Goal: Register for event/course

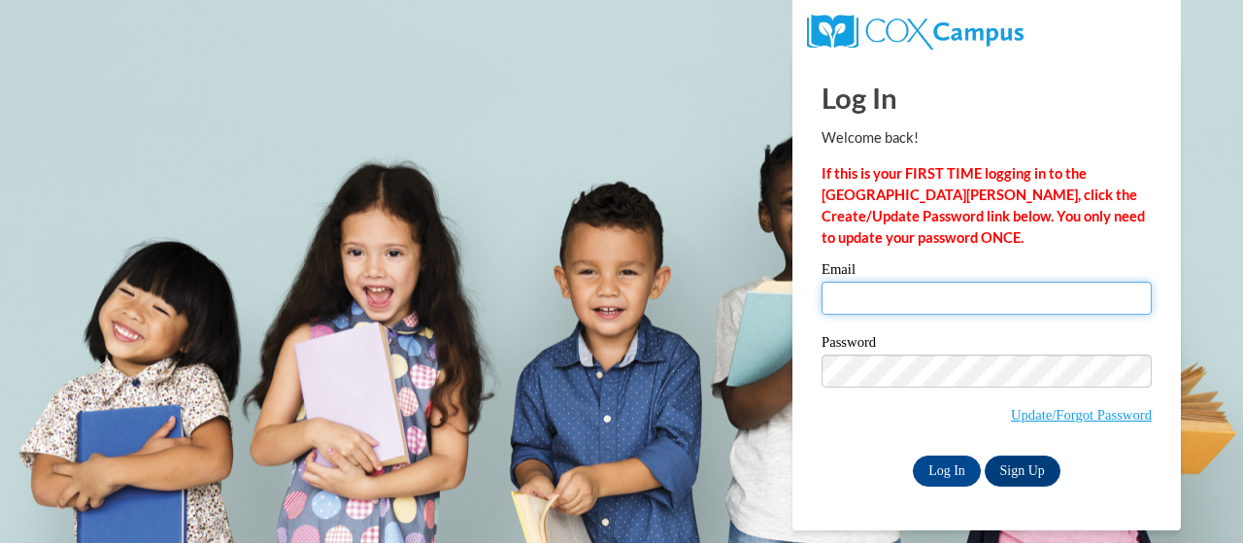
click at [1027, 302] on input "Email" at bounding box center [986, 298] width 330 height 33
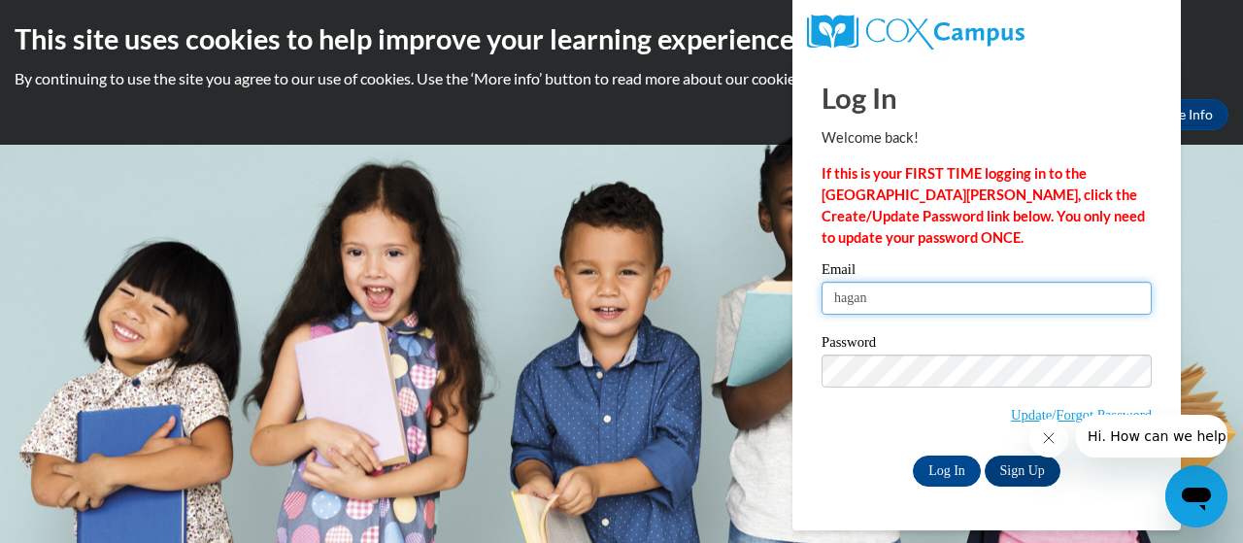
type input "[PERSON_NAME][EMAIL_ADDRESS][PERSON_NAME][DOMAIN_NAME]"
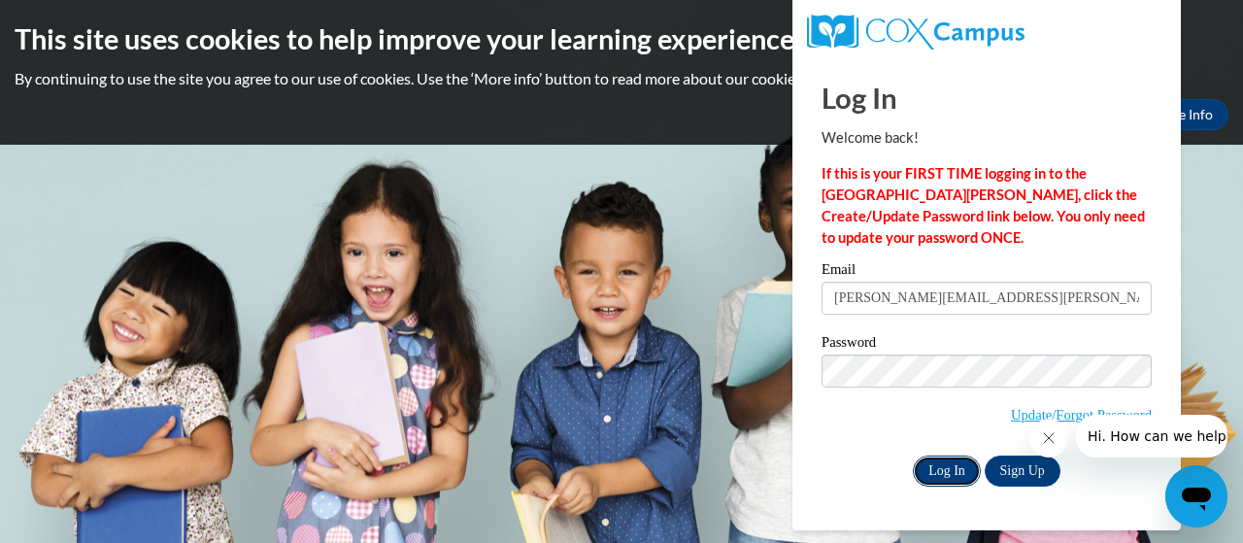
click at [951, 475] on input "Log In" at bounding box center [946, 470] width 68 height 31
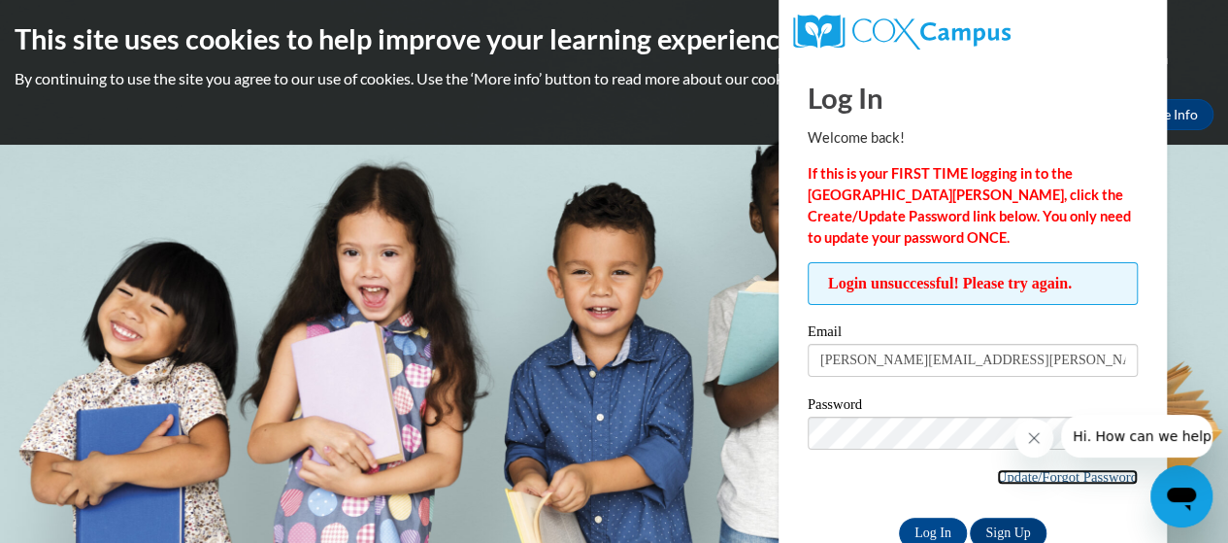
click at [1047, 478] on link "Update/Forgot Password" at bounding box center [1067, 477] width 141 height 16
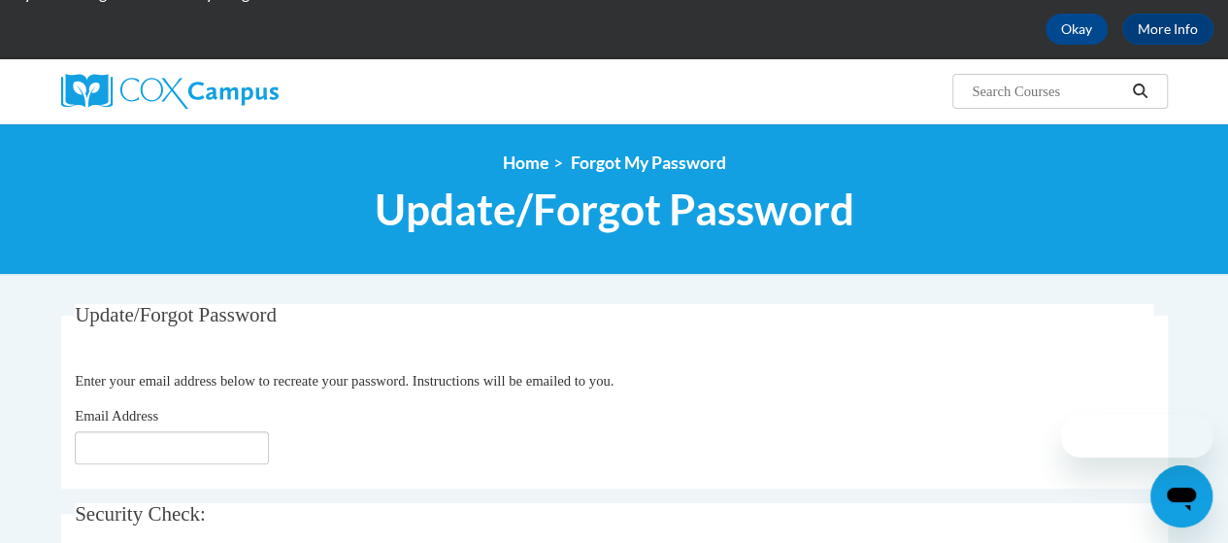
scroll to position [185, 0]
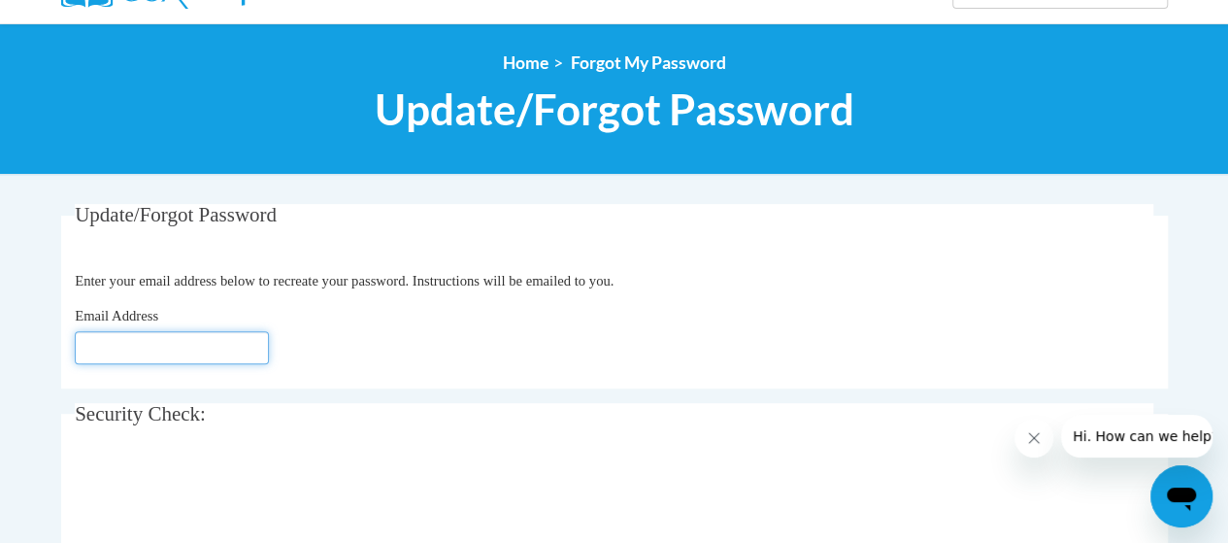
click at [184, 337] on input "Email Address" at bounding box center [172, 347] width 194 height 33
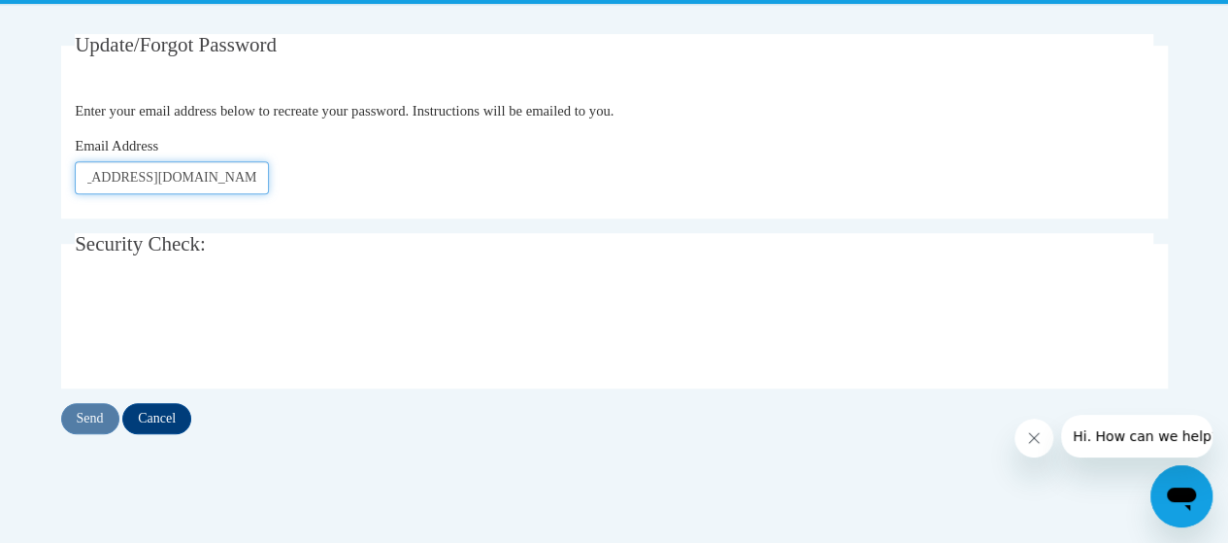
scroll to position [374, 0]
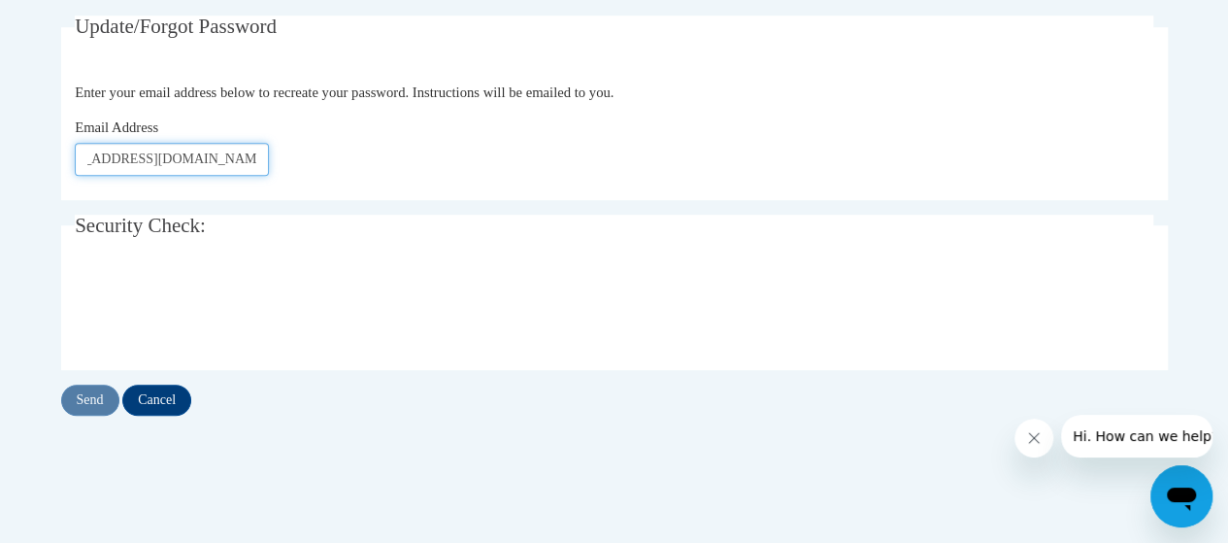
type input "hagan.jamie.a@muscogee.k12.ga.us"
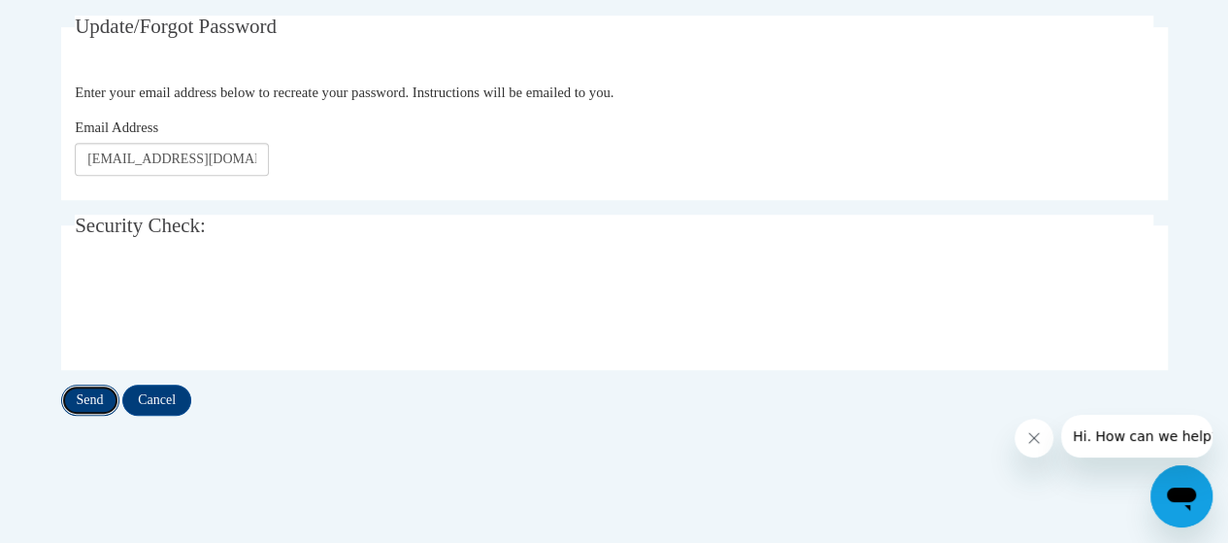
click at [90, 404] on input "Send" at bounding box center [90, 399] width 58 height 31
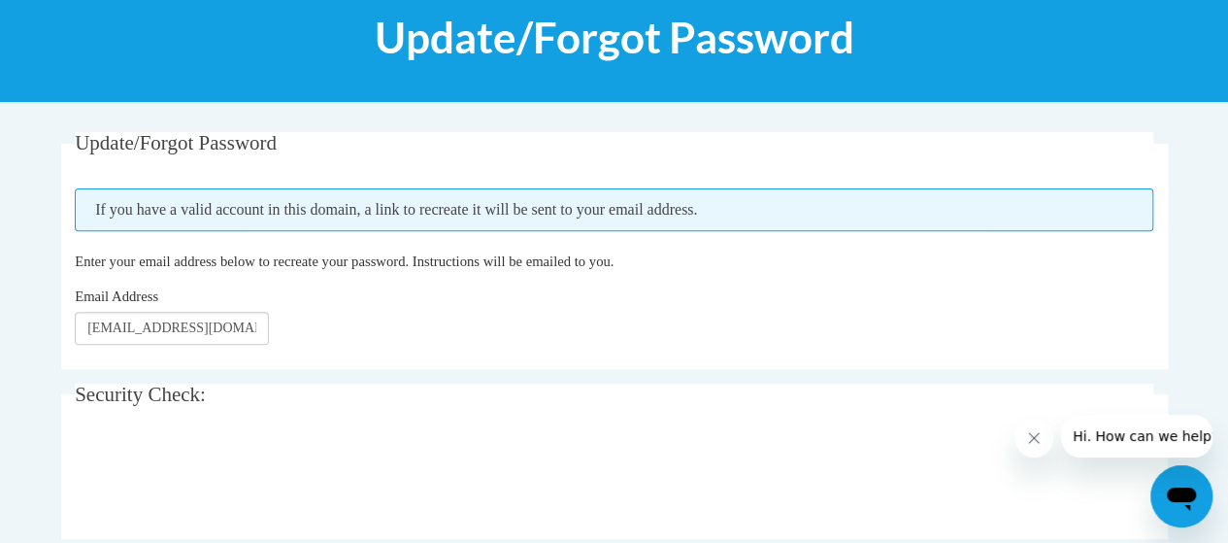
scroll to position [258, 0]
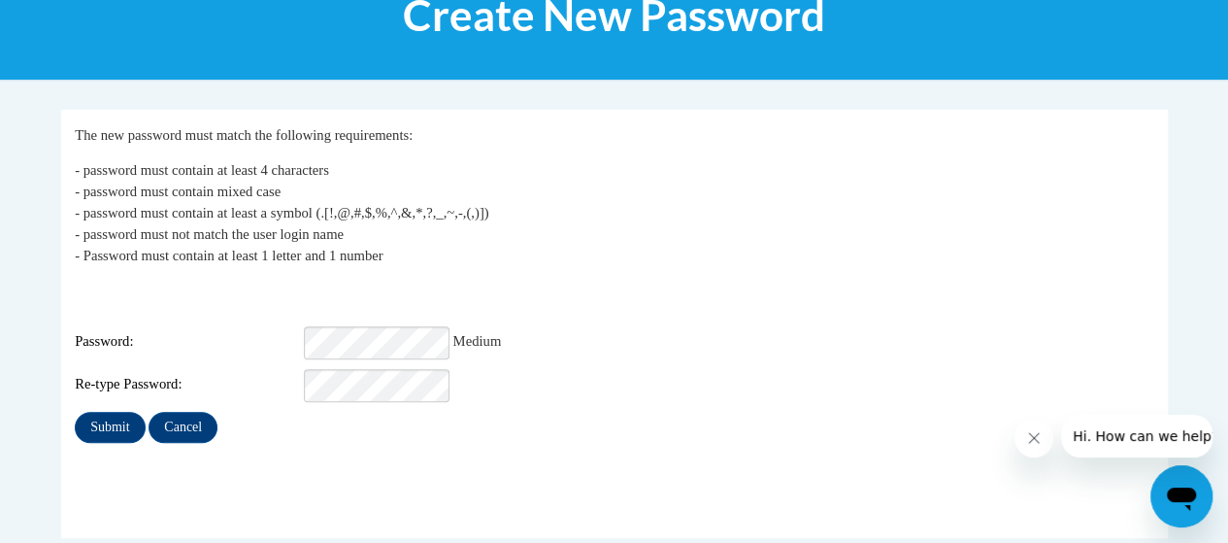
click at [330, 388] on div "My Password The new password must match the following requirements: - password …" at bounding box center [614, 283] width 1078 height 318
click at [108, 417] on input "Submit" at bounding box center [110, 427] width 70 height 31
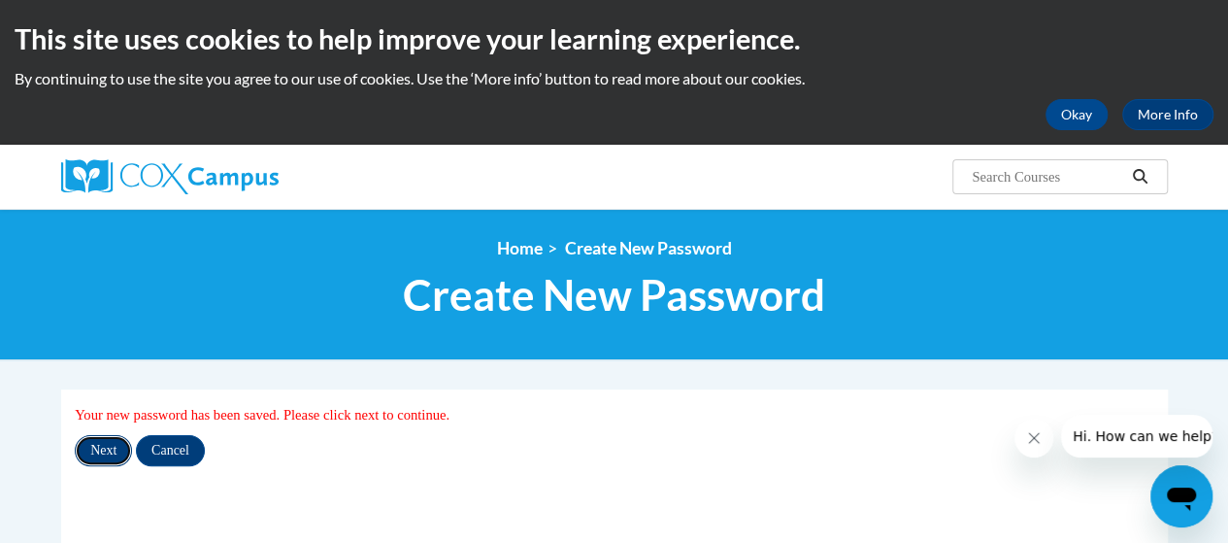
click at [83, 455] on input "Next" at bounding box center [103, 450] width 57 height 31
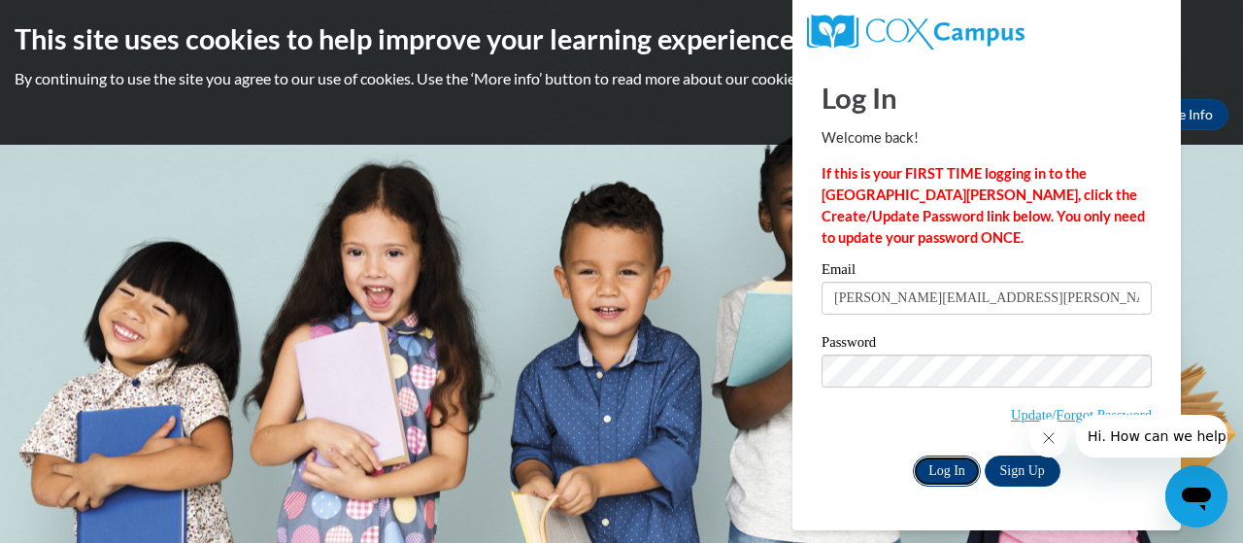
click at [941, 457] on input "Log In" at bounding box center [946, 470] width 68 height 31
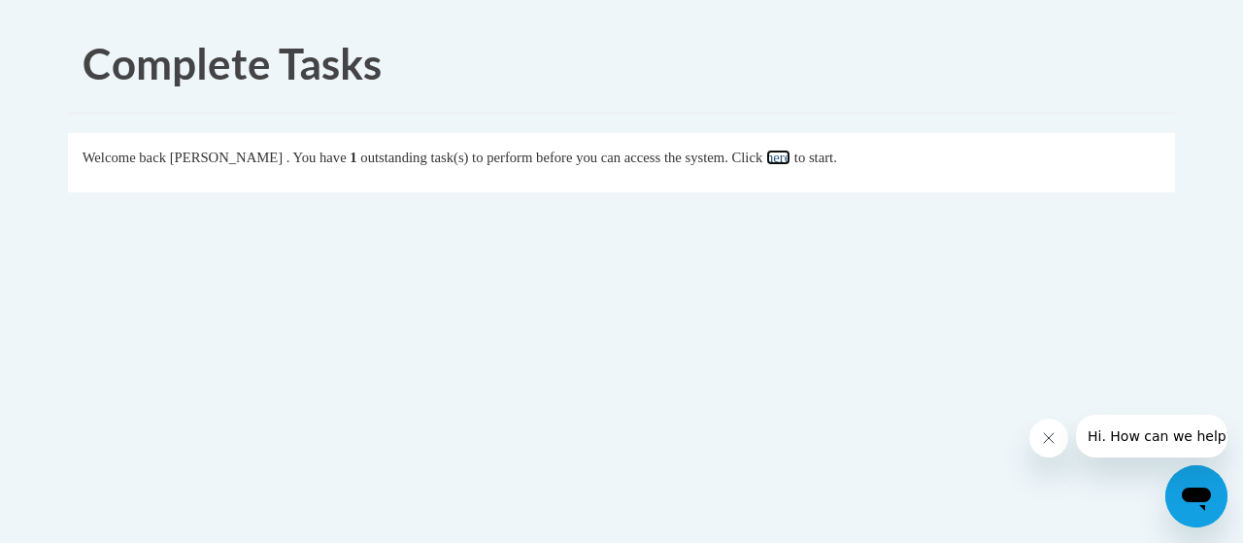
click at [790, 152] on link "here" at bounding box center [778, 157] width 24 height 16
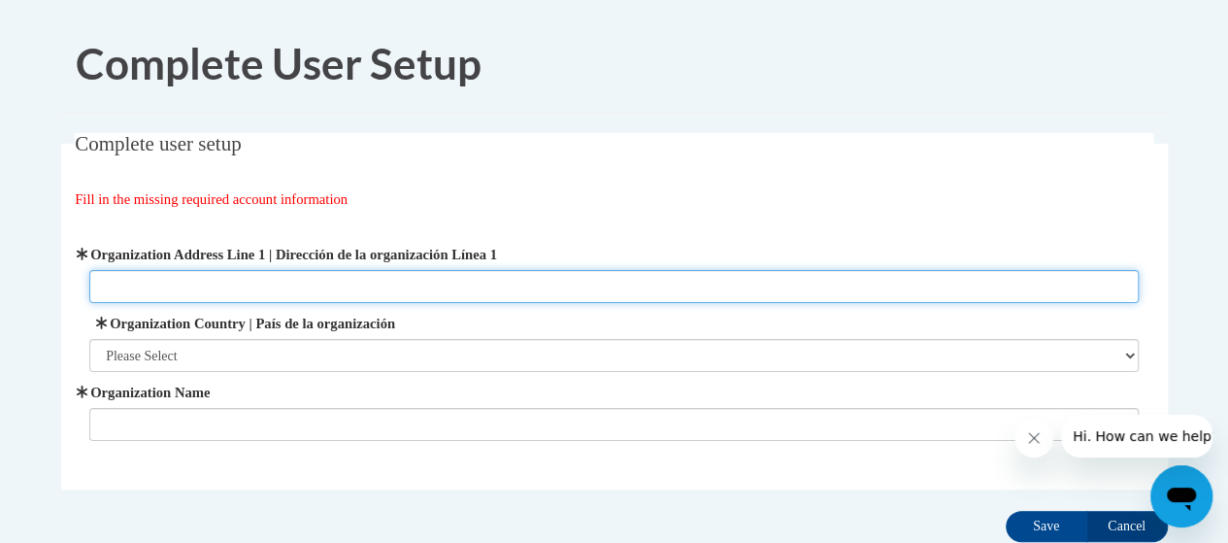
click at [182, 290] on input "Organization Address Line 1 | Dirección de la organización Línea 1" at bounding box center [613, 286] width 1049 height 33
type input "1213 Double [DEMOGRAPHIC_DATA] Rd"
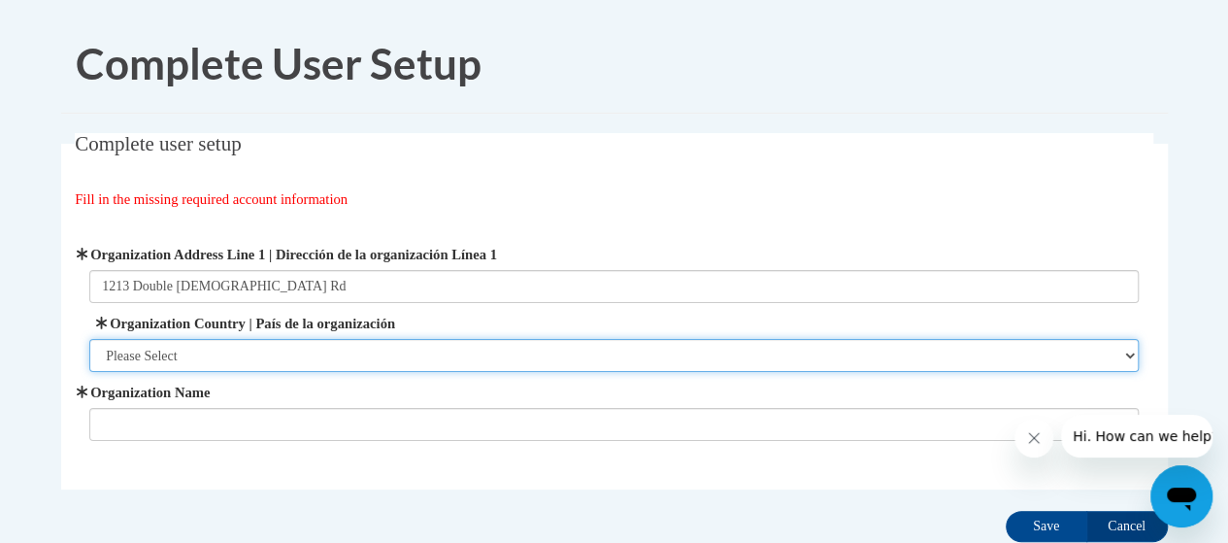
click at [263, 366] on select "Please Select [GEOGRAPHIC_DATA] | [GEOGRAPHIC_DATA] Outside of [GEOGRAPHIC_DATA…" at bounding box center [613, 355] width 1049 height 33
select select "ad49bcad-a171-4b2e-b99c-48b446064914"
click at [89, 339] on select "Please Select [GEOGRAPHIC_DATA] | [GEOGRAPHIC_DATA] Outside of [GEOGRAPHIC_DATA…" at bounding box center [613, 355] width 1049 height 33
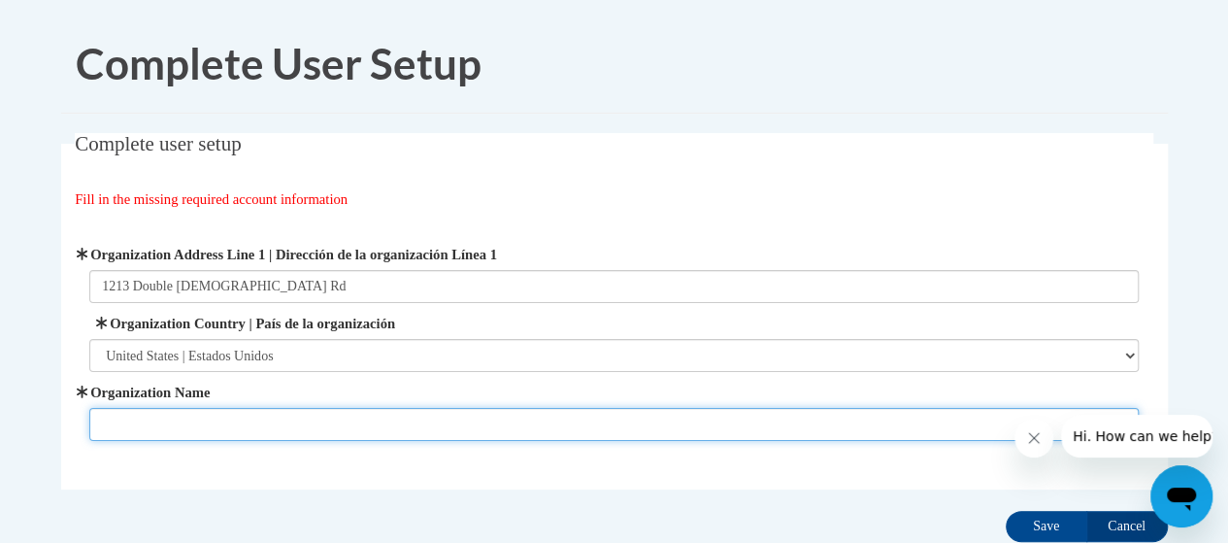
click at [254, 422] on input "Organization Name" at bounding box center [613, 424] width 1049 height 33
type input "Double [DEMOGRAPHIC_DATA] Elementary"
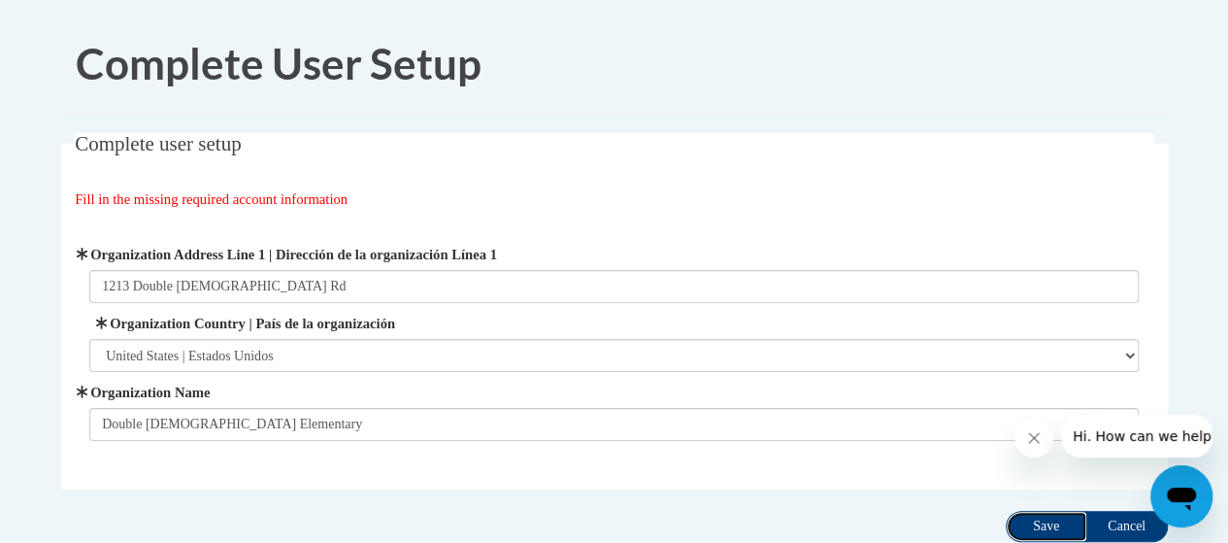
click at [1048, 521] on input "Save" at bounding box center [1047, 526] width 82 height 31
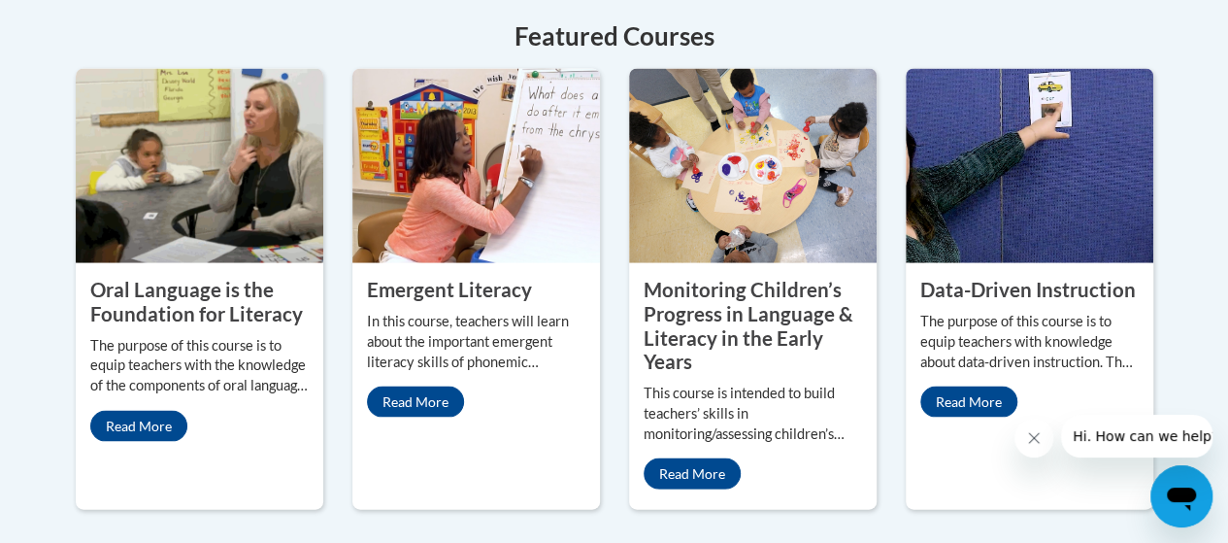
scroll to position [1817, 0]
click at [148, 410] on link "Read More" at bounding box center [138, 425] width 97 height 31
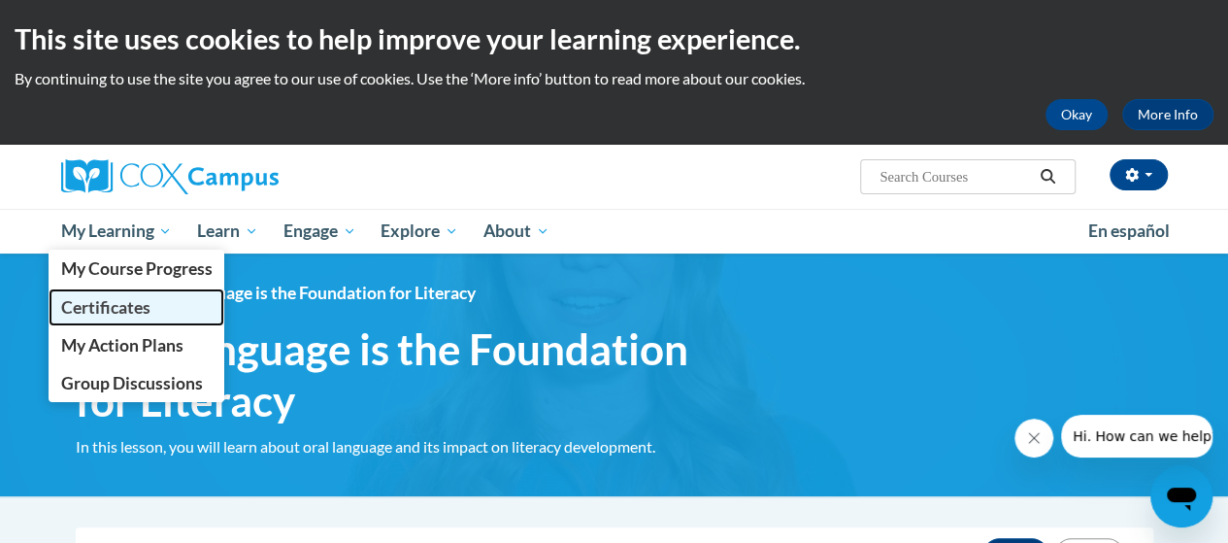
click at [129, 290] on link "Certificates" at bounding box center [137, 307] width 177 height 38
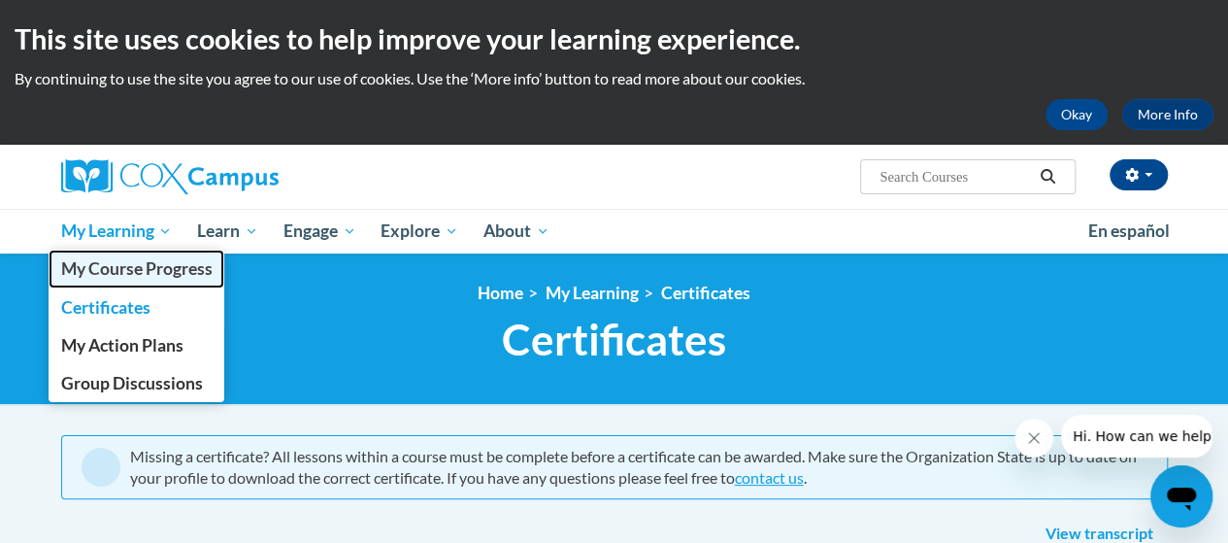
click at [182, 259] on span "My Course Progress" at bounding box center [135, 268] width 151 height 20
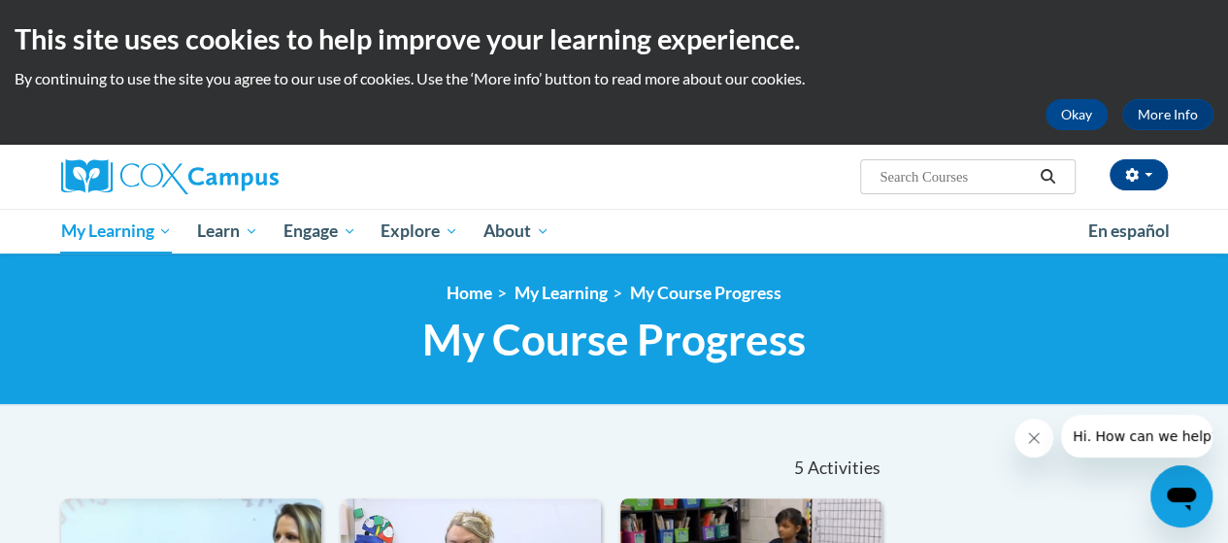
click at [956, 182] on input "Search..." at bounding box center [955, 176] width 155 height 23
type input "oral language"
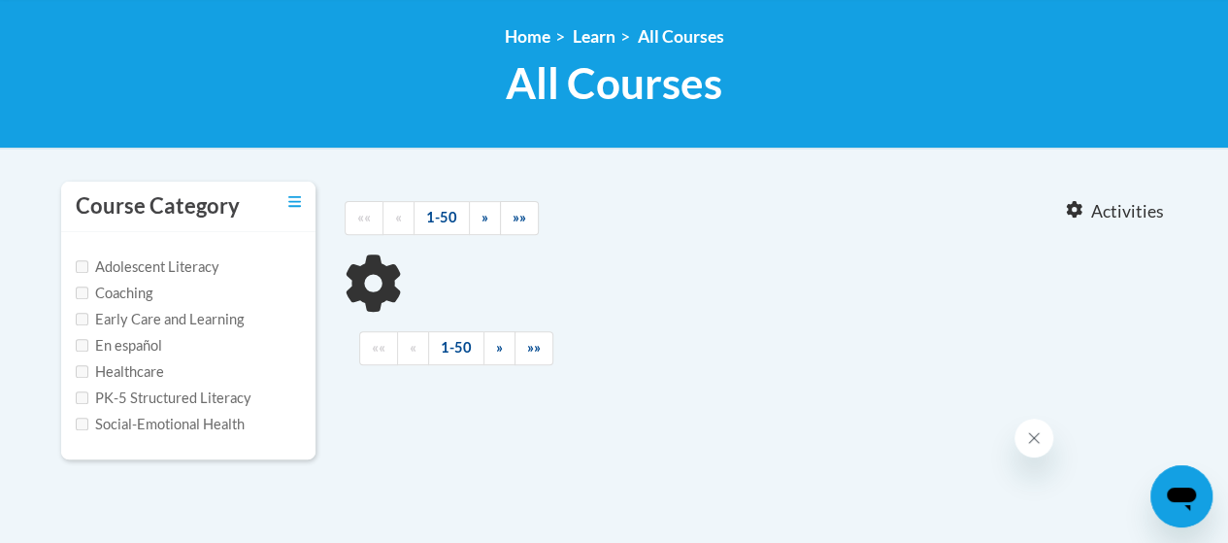
type input "oral language"
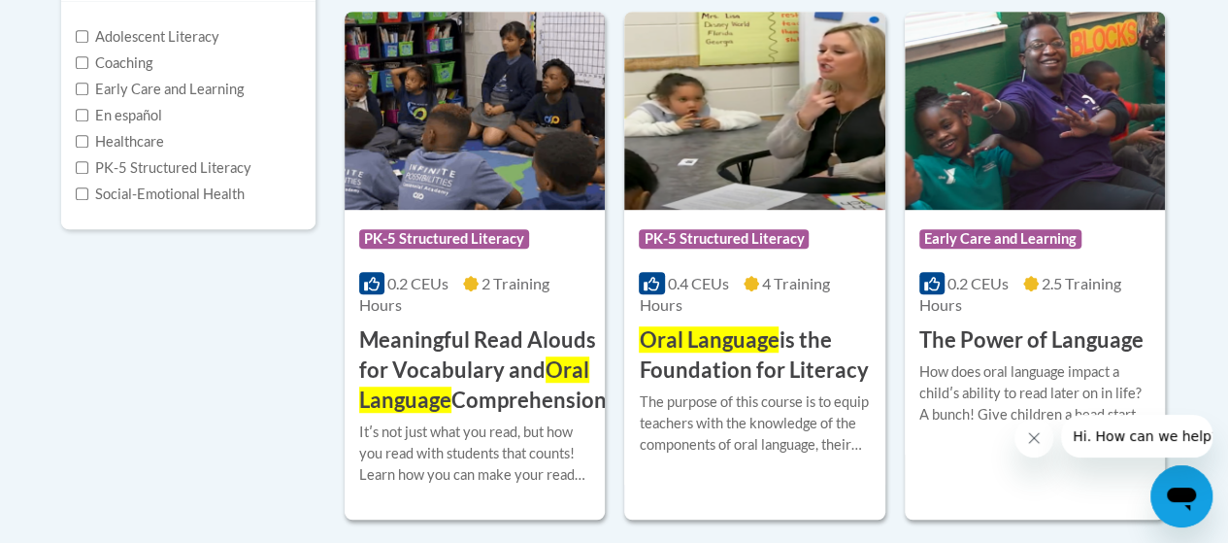
scroll to position [491, 0]
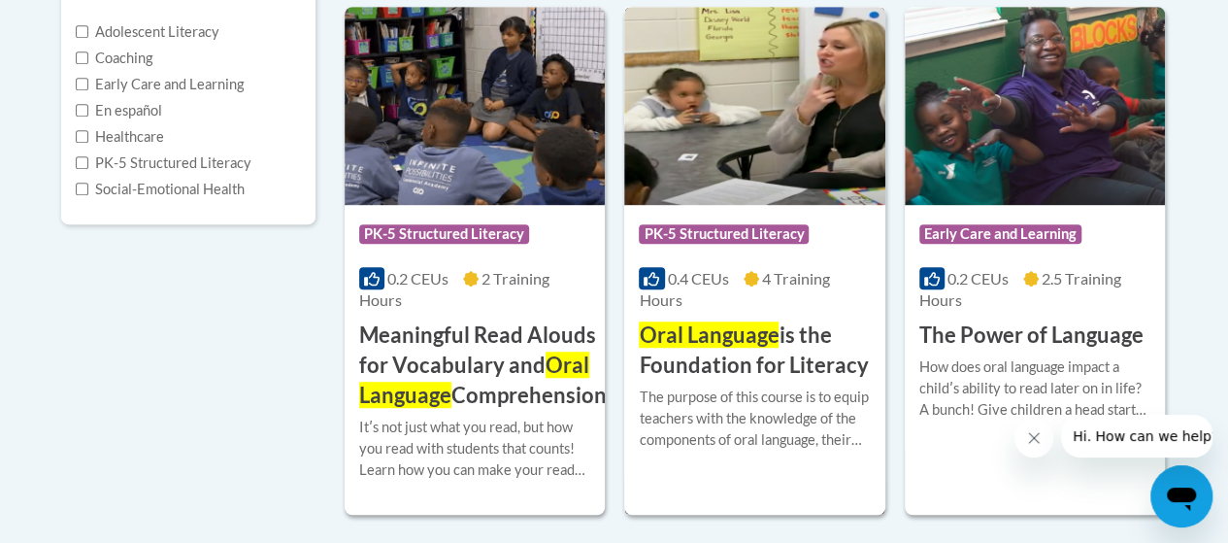
click at [775, 174] on img at bounding box center [754, 106] width 260 height 198
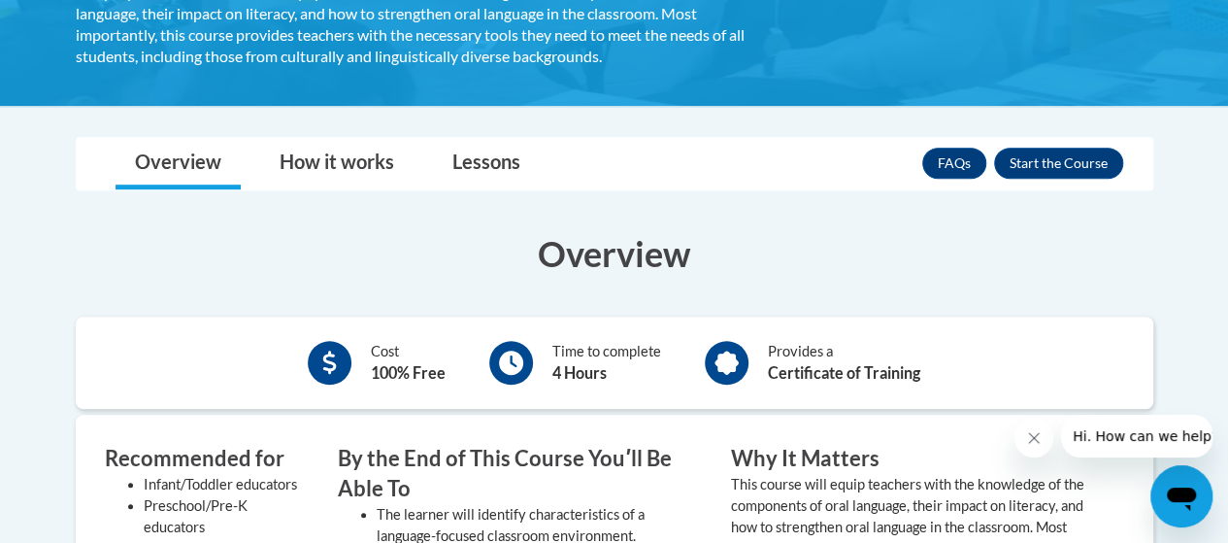
scroll to position [476, 0]
click at [480, 171] on link "Lessons" at bounding box center [486, 163] width 107 height 51
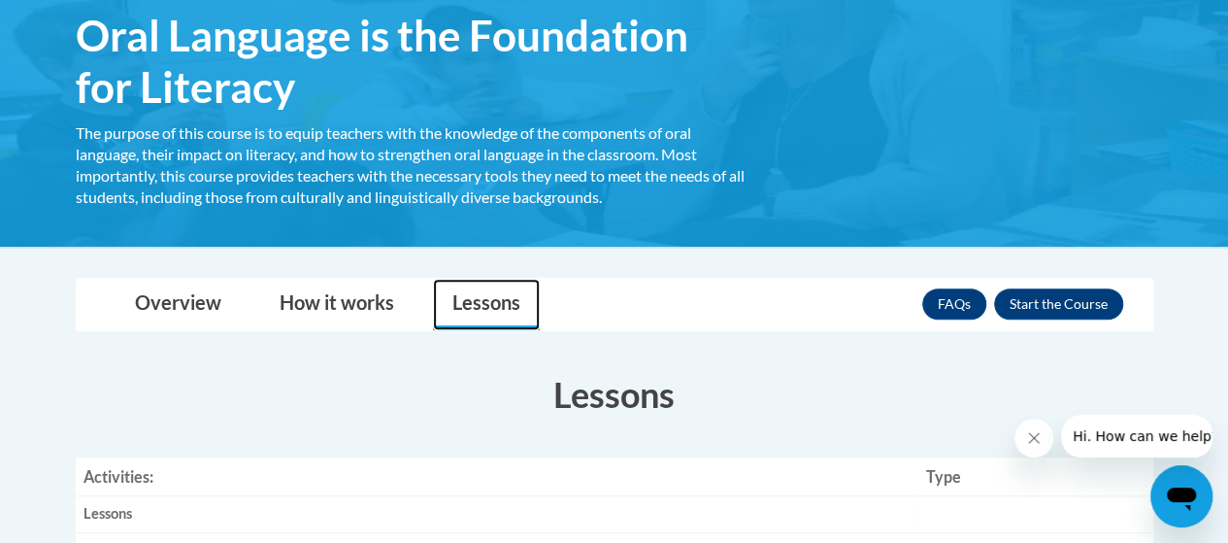
scroll to position [336, 0]
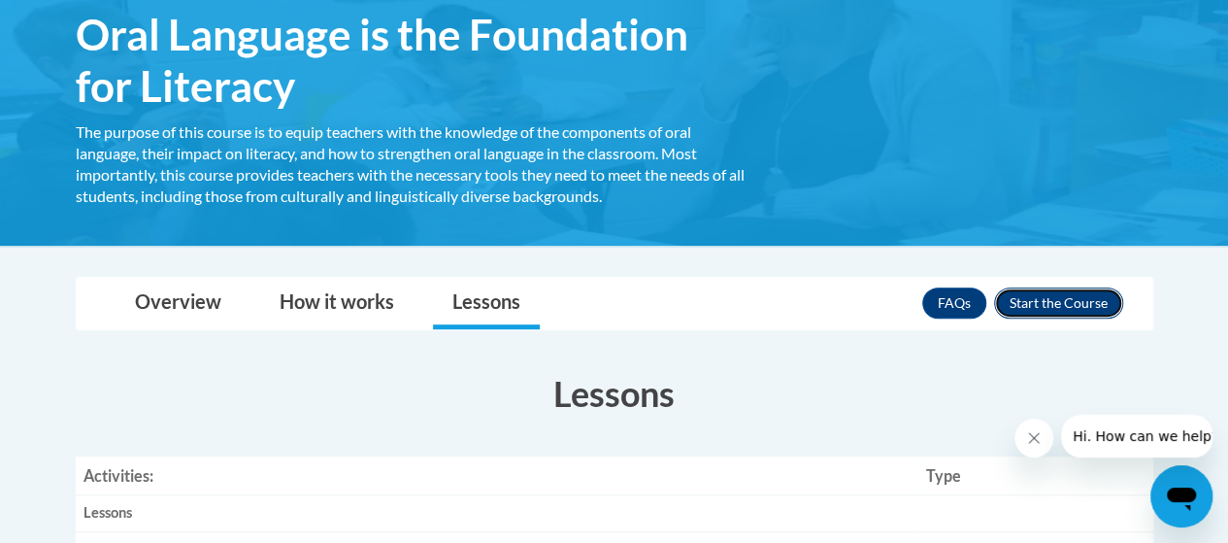
click at [1072, 303] on button "Enroll" at bounding box center [1058, 302] width 129 height 31
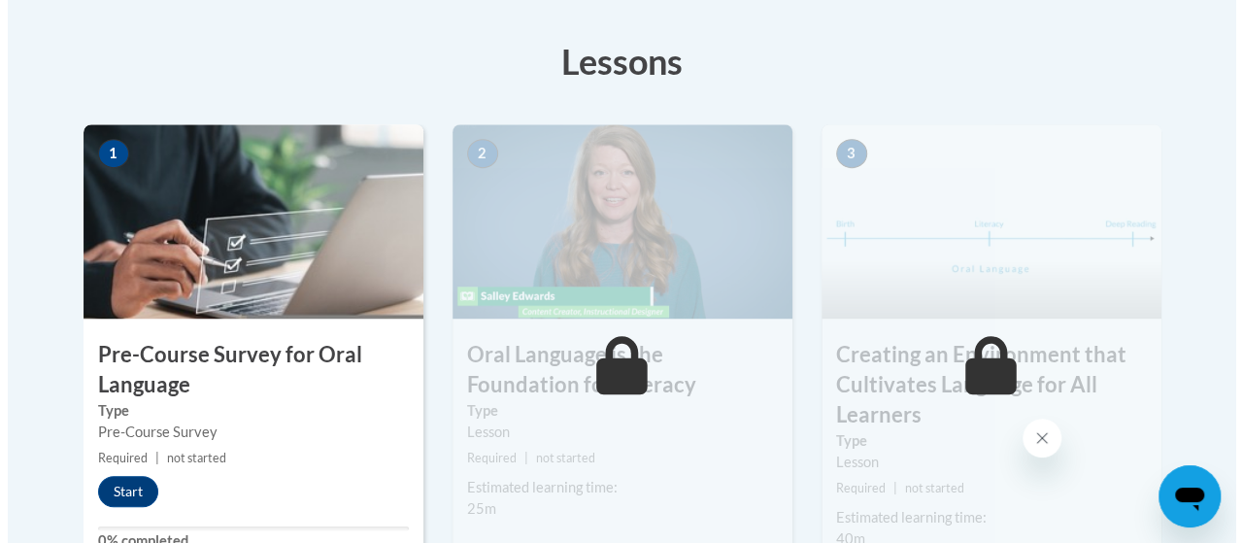
scroll to position [581, 0]
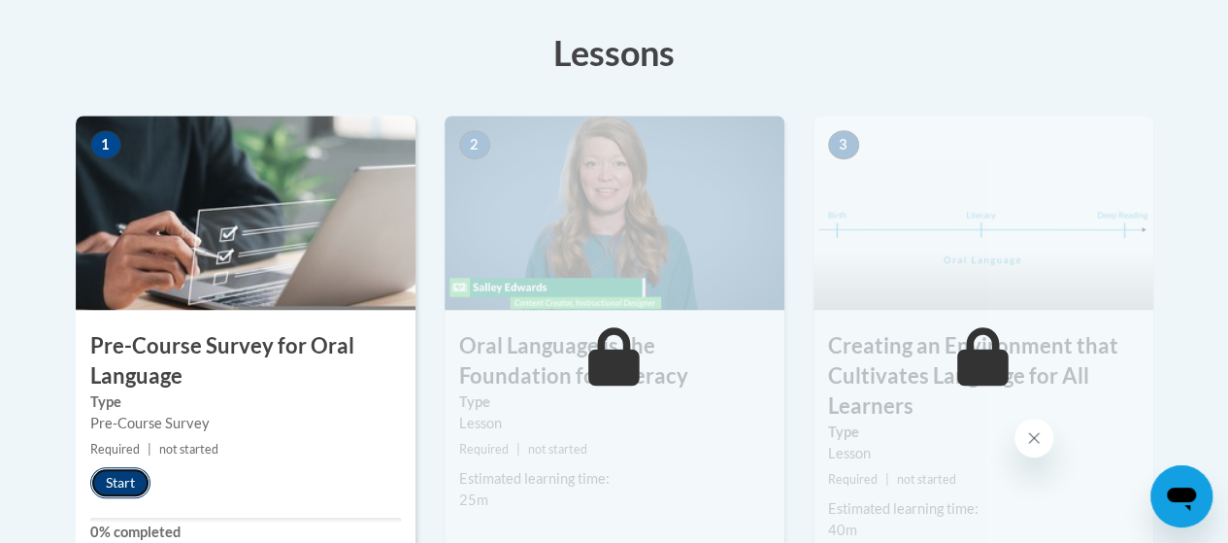
click at [137, 486] on button "Start" at bounding box center [120, 482] width 60 height 31
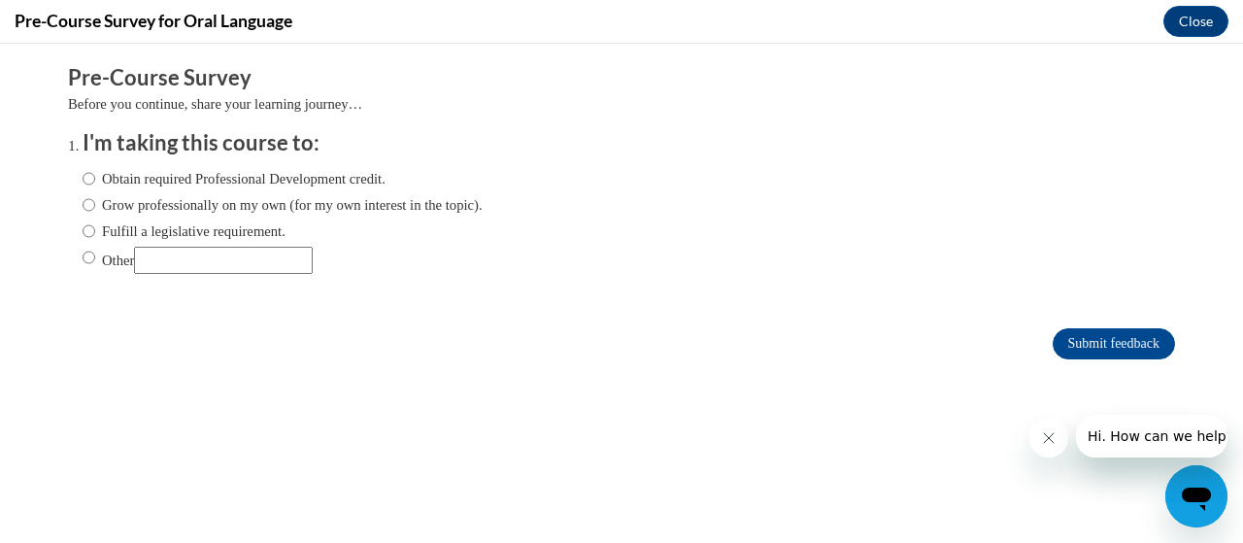
scroll to position [0, 0]
click at [83, 233] on input "Fulfill a legislative requirement." at bounding box center [89, 230] width 13 height 21
radio input "true"
click at [83, 180] on input "Obtain required Professional Development credit." at bounding box center [89, 178] width 13 height 21
radio input "true"
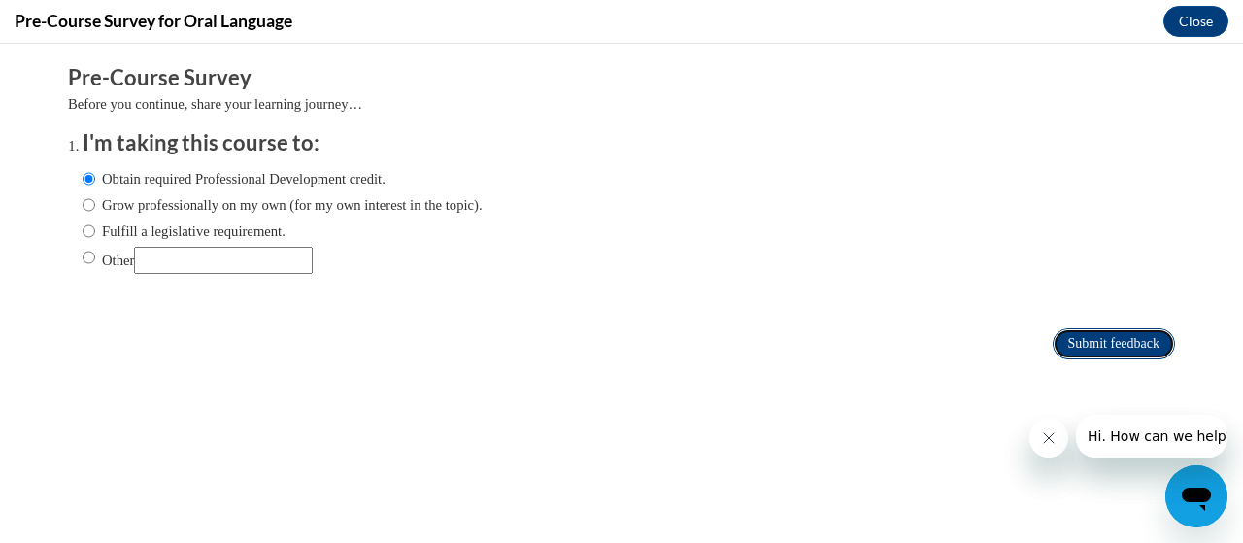
click at [1070, 339] on input "Submit feedback" at bounding box center [1113, 343] width 122 height 31
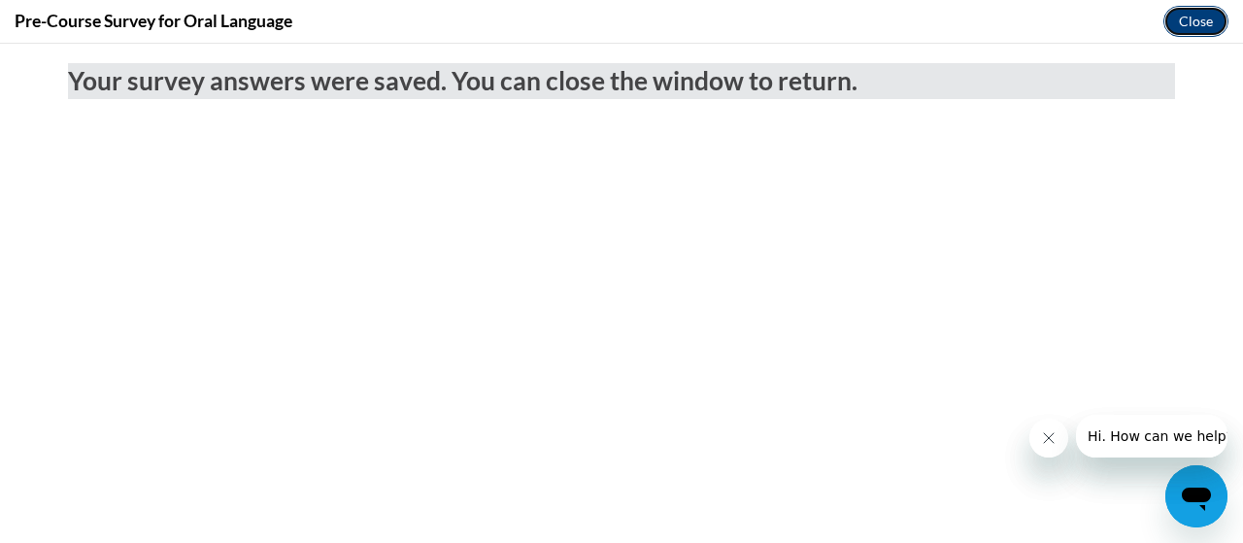
click at [1198, 26] on button "Close" at bounding box center [1195, 21] width 65 height 31
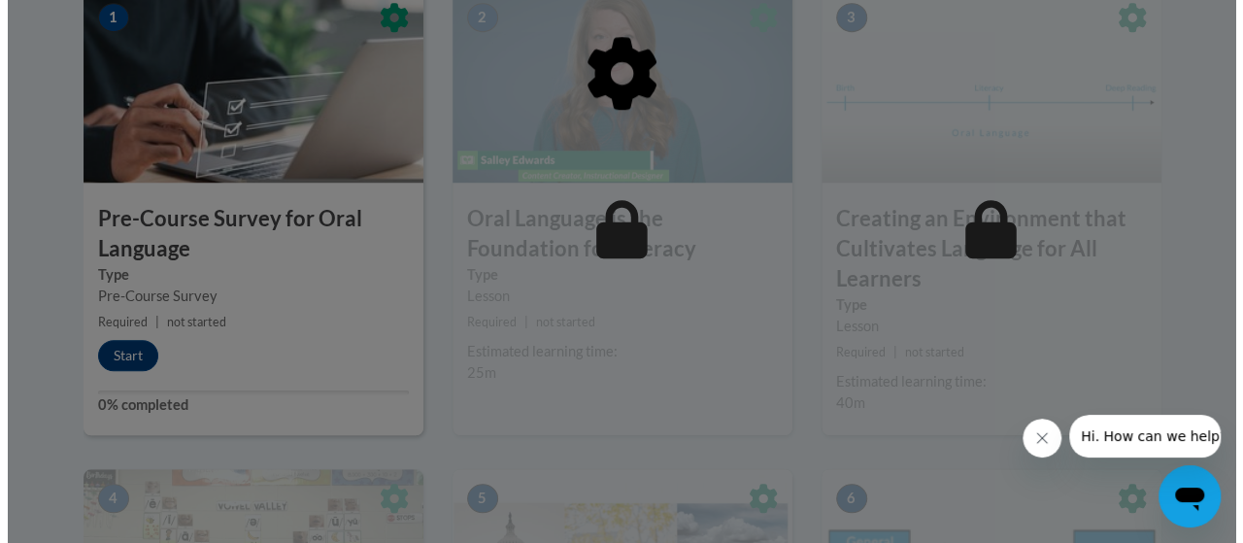
scroll to position [712, 0]
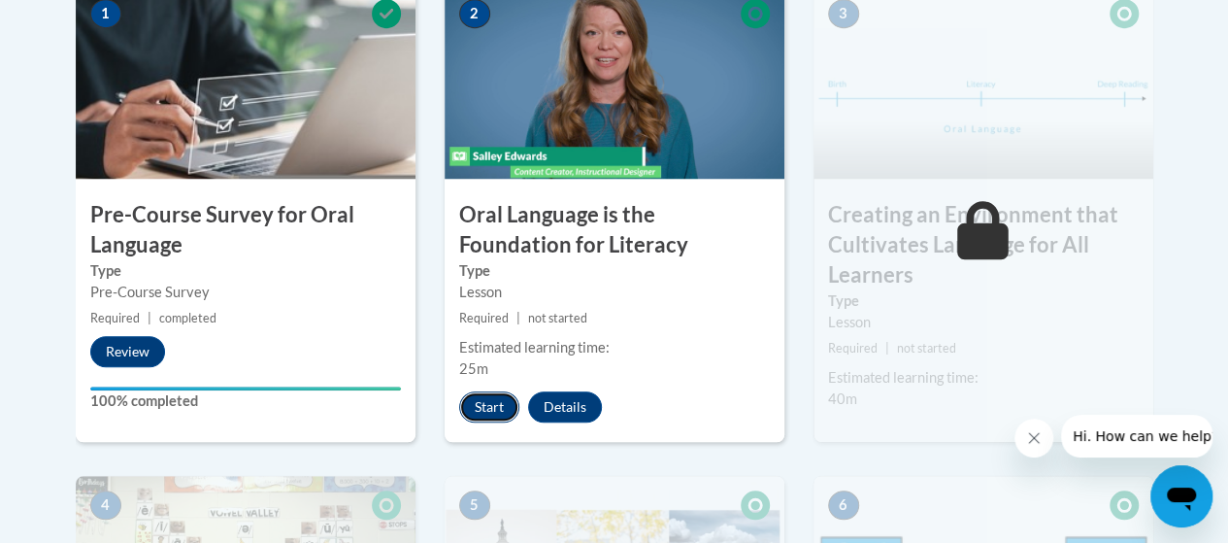
click at [485, 406] on button "Start" at bounding box center [489, 406] width 60 height 31
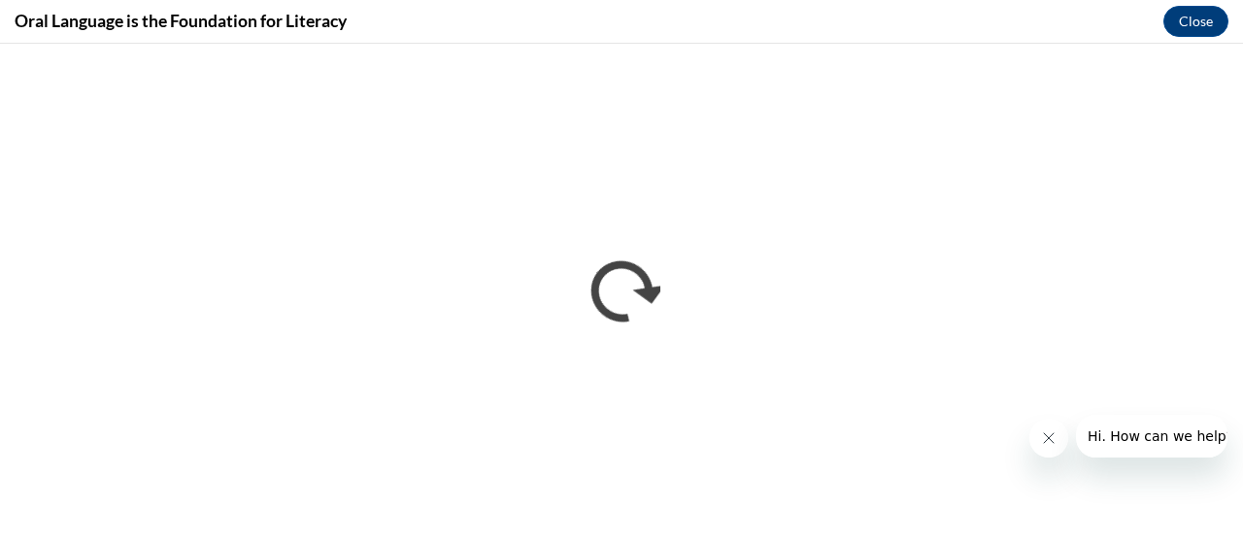
scroll to position [0, 0]
click at [1047, 439] on icon "Close message from company" at bounding box center [1048, 438] width 16 height 16
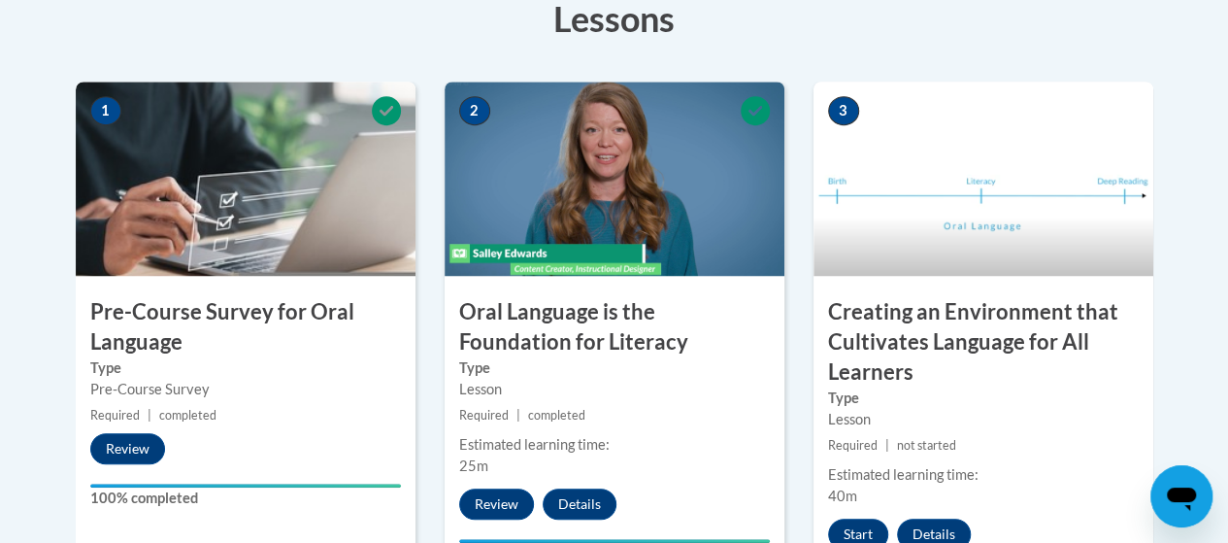
scroll to position [638, 0]
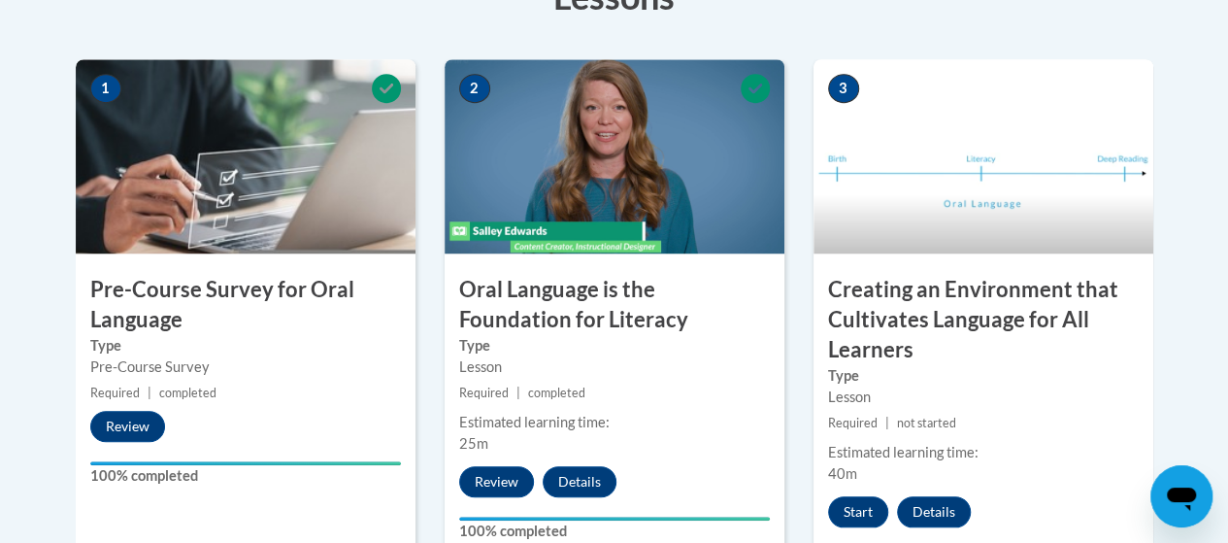
click at [1031, 371] on label "Type" at bounding box center [983, 375] width 311 height 21
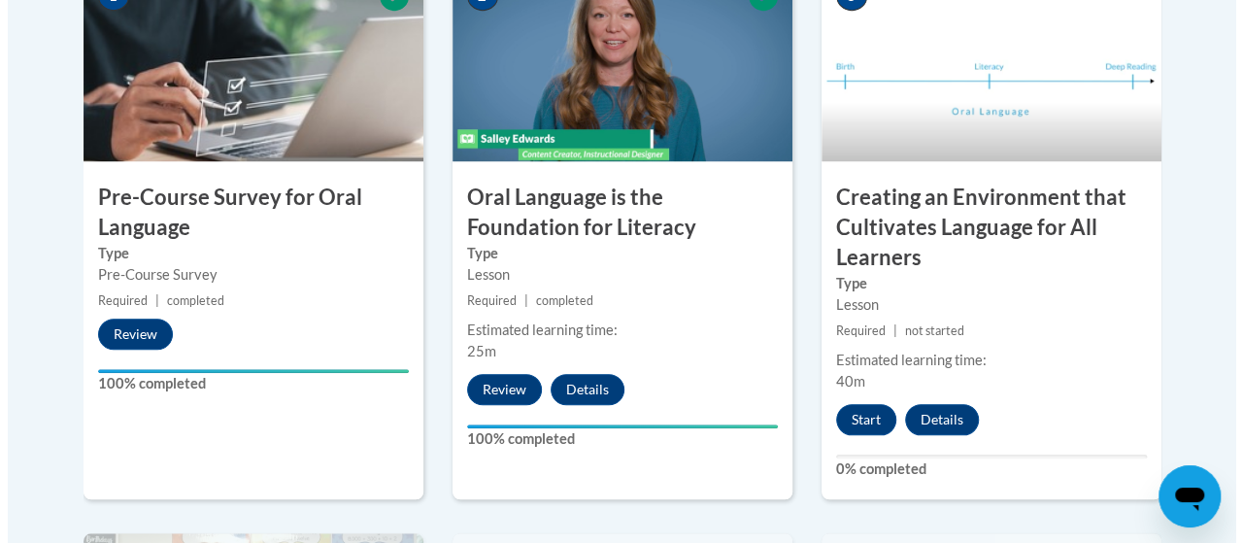
scroll to position [735, 0]
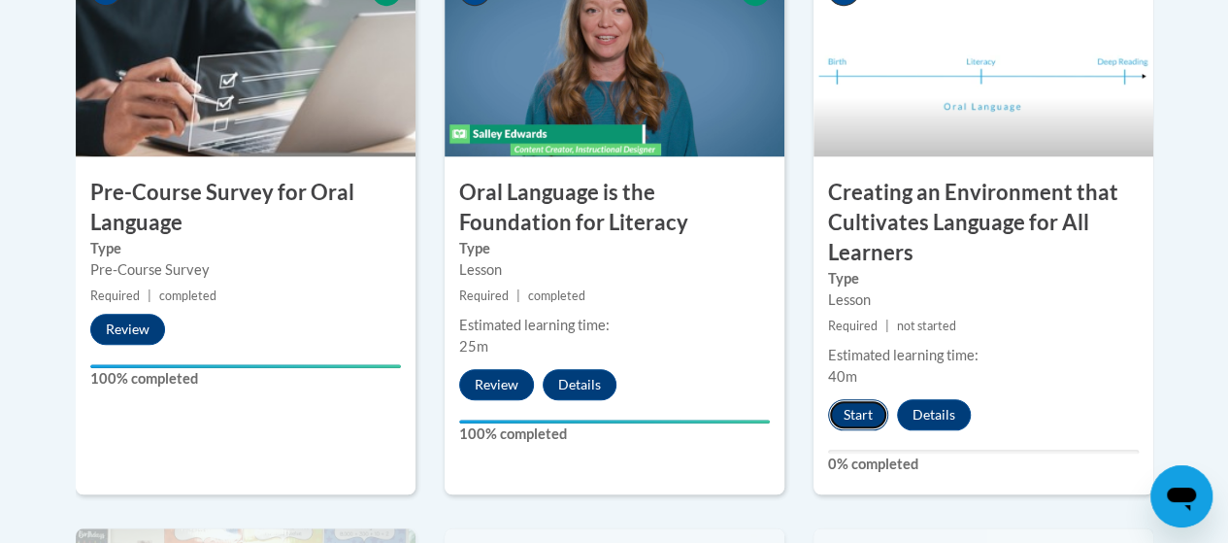
click at [852, 413] on button "Start" at bounding box center [858, 414] width 60 height 31
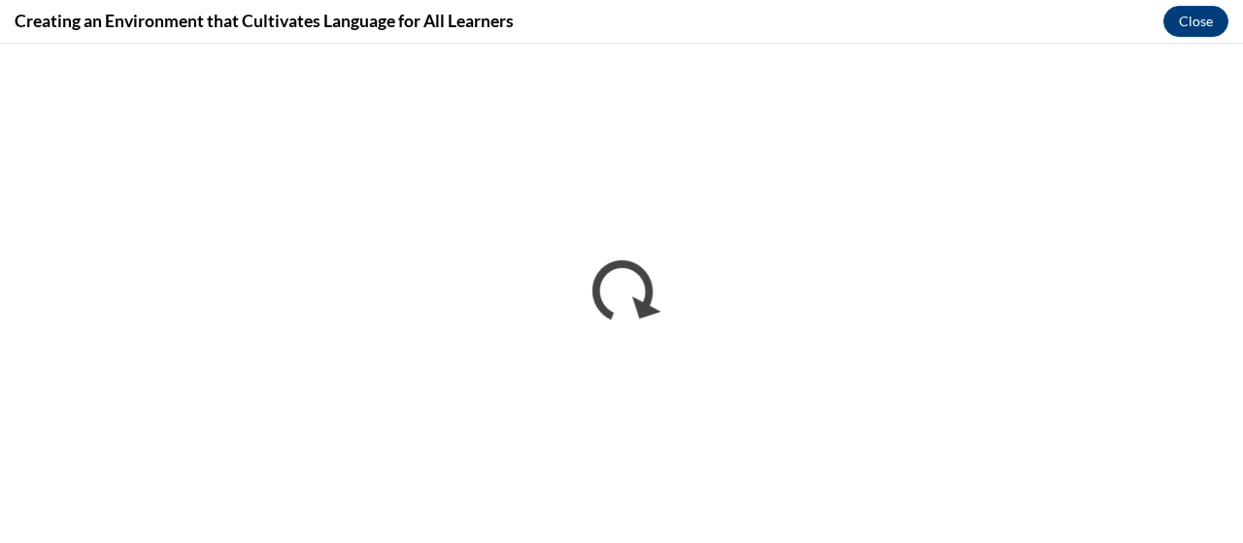
scroll to position [0, 0]
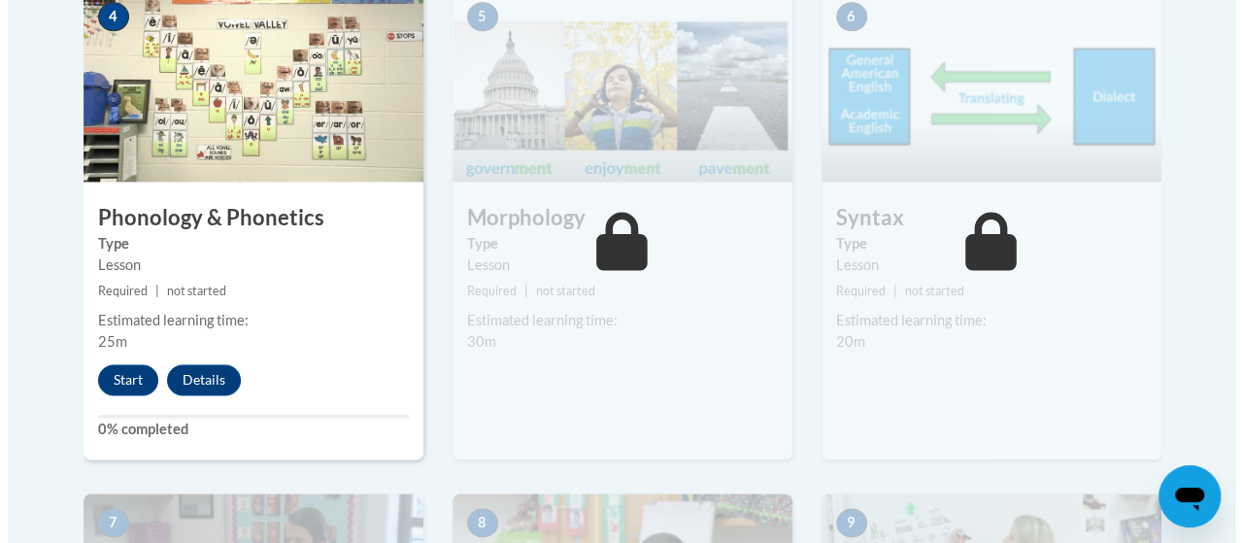
scroll to position [1250, 0]
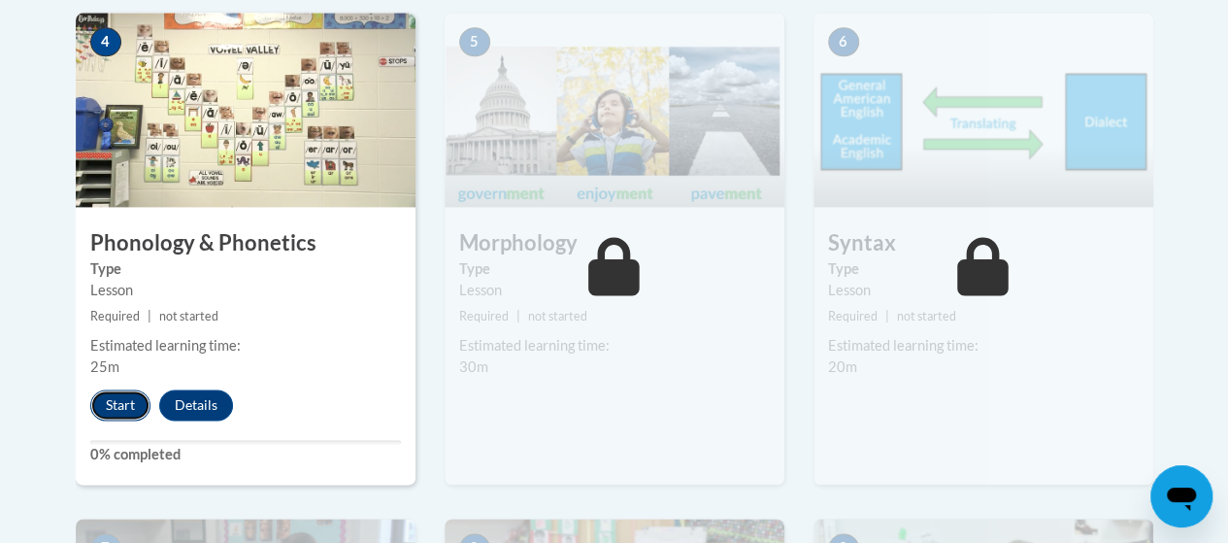
click at [113, 401] on button "Start" at bounding box center [120, 404] width 60 height 31
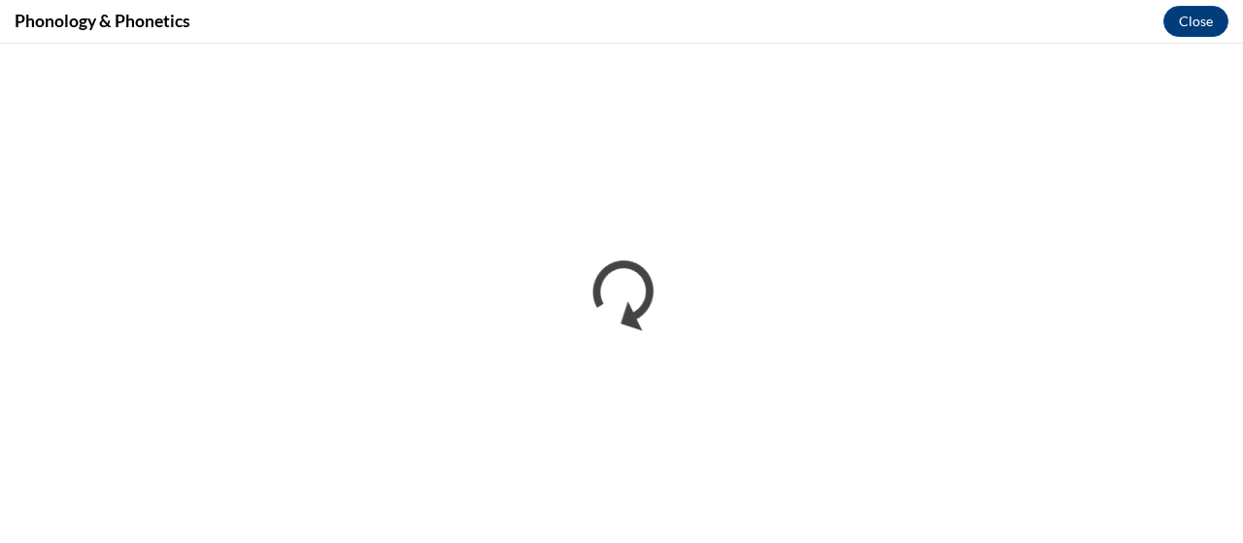
scroll to position [0, 0]
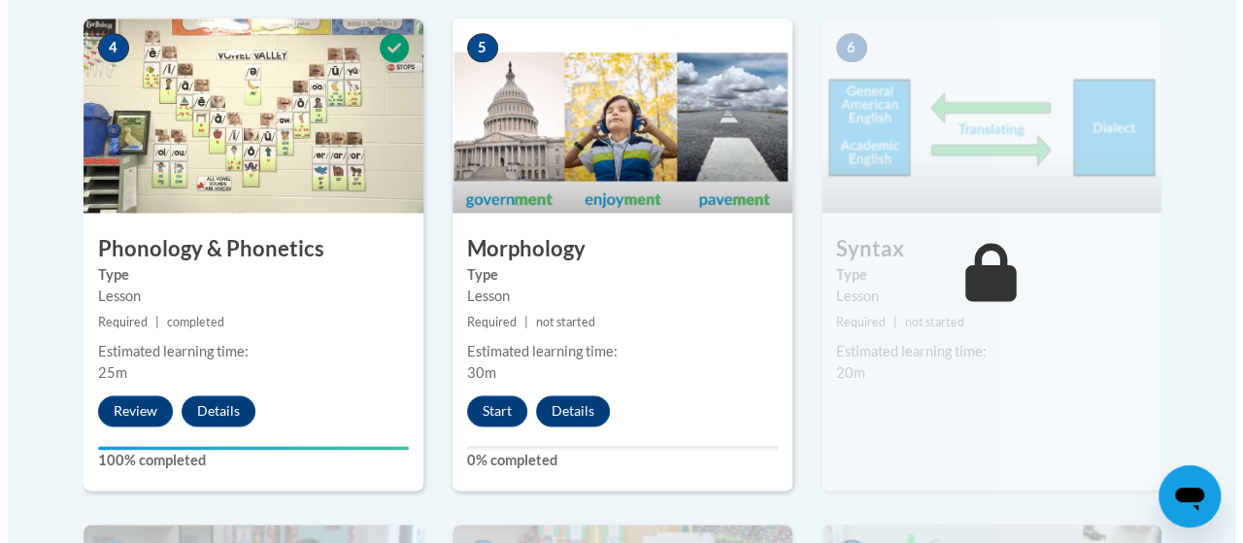
scroll to position [1217, 0]
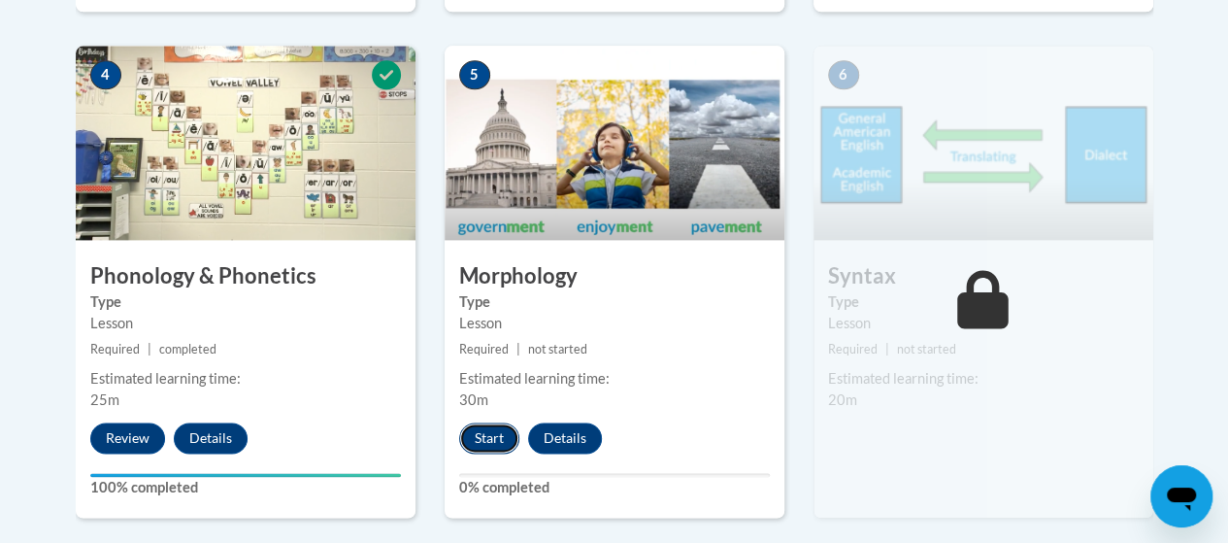
click at [486, 430] on button "Start" at bounding box center [489, 437] width 60 height 31
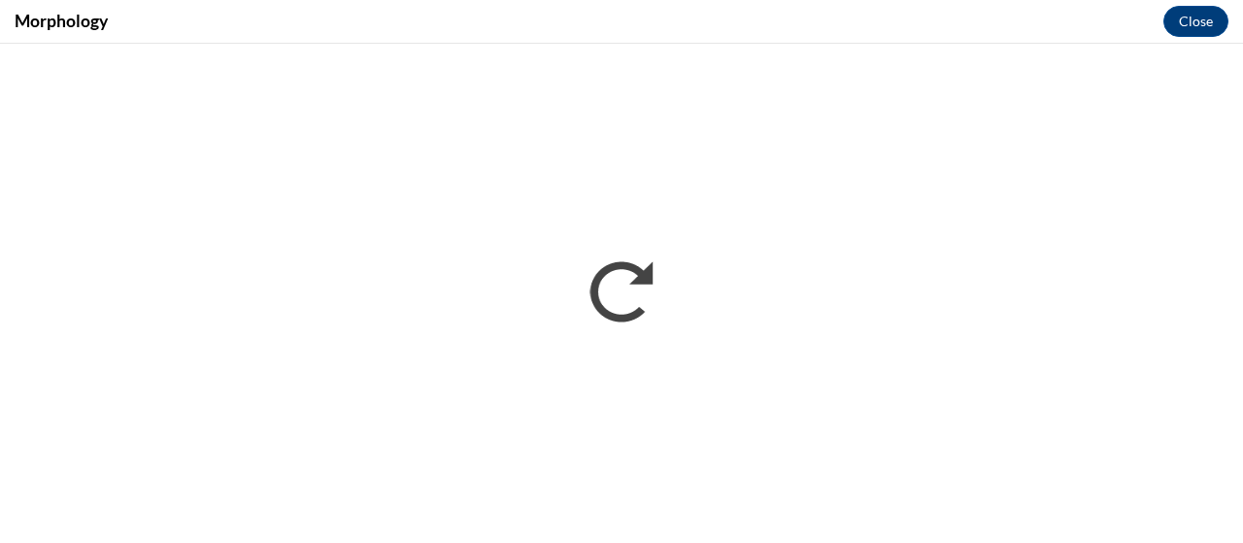
scroll to position [0, 0]
